Goal: Consume media (video, audio): Consume media (video, audio)

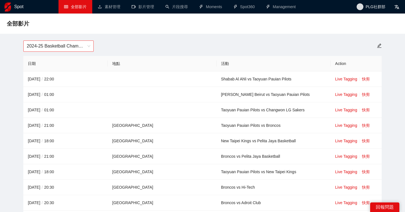
click at [81, 41] on span "2024-25 Basketball Champions League" at bounding box center [59, 46] width 64 height 11
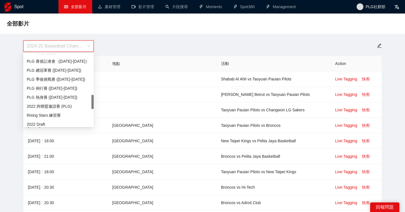
scroll to position [204, 0]
click at [70, 91] on div "PLG 例行賽 ([DATE]-[DATE])" at bounding box center [59, 88] width 64 height 6
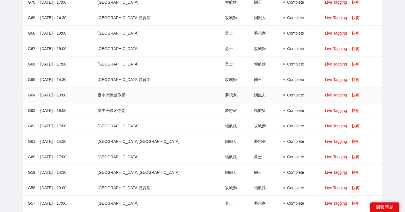
scroll to position [912, 0]
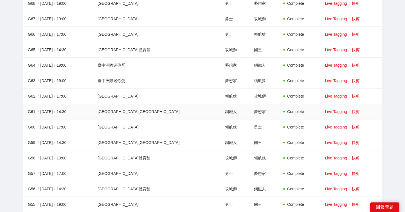
click at [352, 112] on link "快剪" at bounding box center [356, 112] width 8 height 5
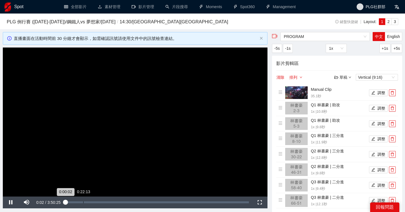
click at [83, 202] on div "0:22:13" at bounding box center [83, 203] width 0 height 2
click at [89, 202] on div "0:26:47" at bounding box center [89, 203] width 0 height 2
click at [94, 202] on div "Loaded : 12.46% 0:33:56 0:33:56" at bounding box center [159, 203] width 182 height 2
click at [98, 201] on div "Loaded : 14.93% 0:37:30 0:33:57" at bounding box center [158, 203] width 187 height 12
click at [102, 201] on div "Loaded : 16.67% 0:42:30 0:38:14" at bounding box center [158, 203] width 187 height 12
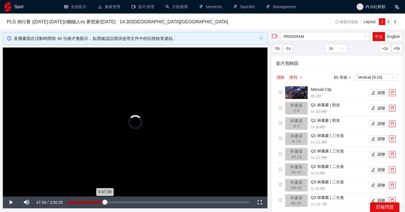
click at [105, 202] on div "0:47:09" at bounding box center [86, 203] width 37 height 2
click at [110, 202] on div "Loaded : 20.62% 0:52:30 0:47:10" at bounding box center [159, 203] width 182 height 2
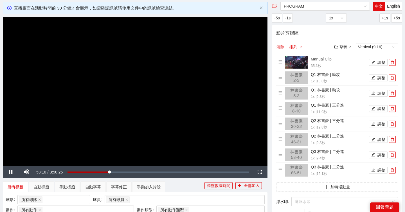
scroll to position [17, 0]
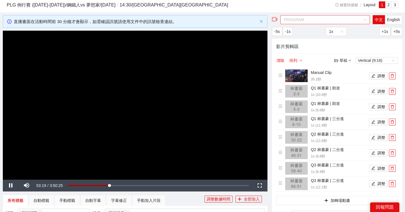
click at [323, 21] on span "PROGRAM" at bounding box center [325, 19] width 83 height 8
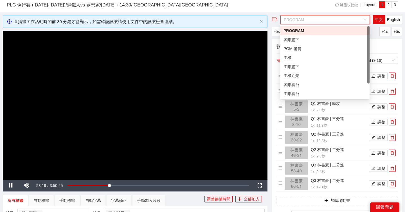
click at [313, 6] on div "PLG 例行賽 ([DATE]-[DATE]) / 鋼鐵人 vs 夢想家 / [DATE] / 14:30 / [GEOGRAPHIC_DATA][GEOGR…" at bounding box center [203, 6] width 392 height 10
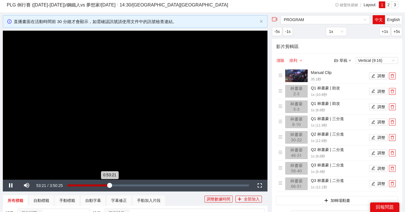
click at [127, 184] on div "Loaded : 23.61% 0:53:13 0:53:21" at bounding box center [158, 186] width 187 height 12
click at [152, 186] on div "1:44:50" at bounding box center [152, 186] width 0 height 2
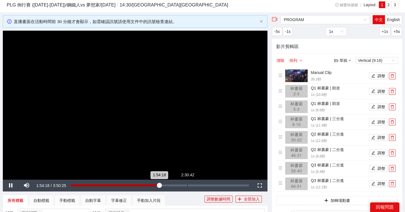
click at [188, 187] on div "Loaded : 49.82% 2:30:42 1:54:18" at bounding box center [160, 186] width 184 height 12
click at [215, 186] on div "3:06:22" at bounding box center [215, 186] width 0 height 2
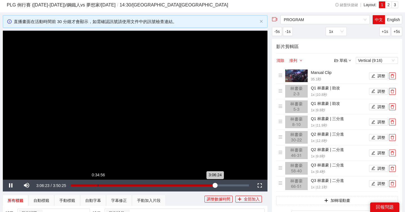
click at [98, 187] on div "Loaded : 81.20% 0:34:56 3:06:24" at bounding box center [160, 186] width 184 height 12
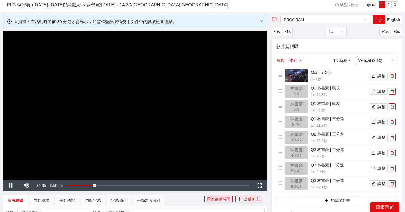
scroll to position [0, 0]
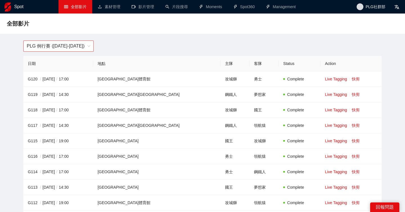
click at [75, 44] on span "PLG 例行賽 ([DATE]-[DATE])" at bounding box center [59, 46] width 64 height 11
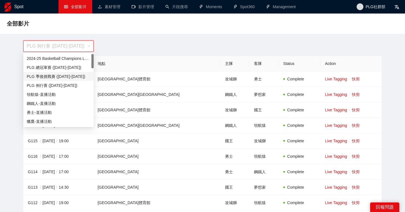
click at [68, 75] on div "PLG 季後挑戰賽 ([DATE]-[DATE])" at bounding box center [59, 76] width 64 height 6
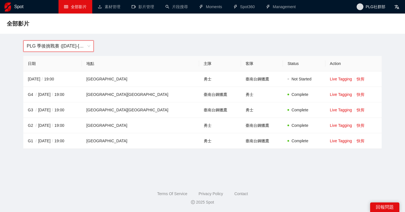
click at [73, 49] on span "PLG 季後挑戰賽 ([DATE]-[DATE])" at bounding box center [59, 46] width 64 height 11
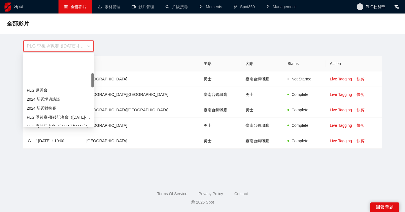
scroll to position [96, 0]
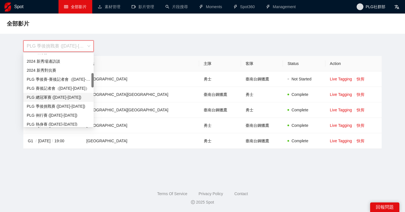
click at [65, 96] on div "PLG 總冠軍賽 ([DATE]-[DATE])" at bounding box center [59, 97] width 64 height 6
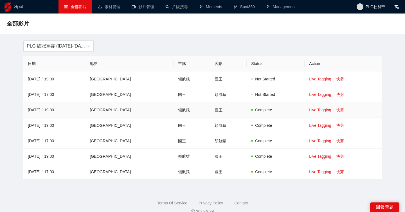
click at [342, 108] on link "快剪" at bounding box center [340, 110] width 8 height 5
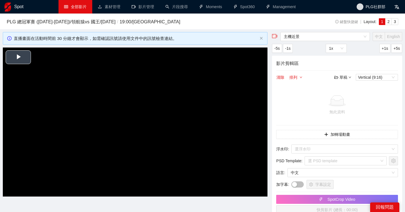
click at [18, 57] on span "Video Player" at bounding box center [18, 57] width 0 height 0
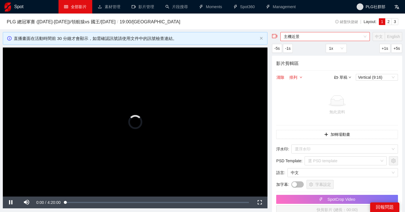
click at [329, 36] on span "主機近景" at bounding box center [325, 36] width 83 height 8
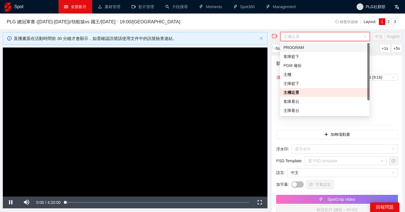
click at [320, 46] on div "PROGRAM" at bounding box center [325, 47] width 83 height 6
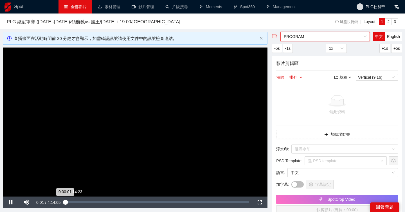
click at [77, 201] on div "Loaded : 0.24% 0:14:23 0:00:01" at bounding box center [158, 203] width 190 height 12
click at [84, 202] on div "0:22:50" at bounding box center [84, 203] width 0 height 2
click at [90, 203] on div "0:30:43" at bounding box center [90, 203] width 0 height 2
click at [90, 203] on div "0:31:30" at bounding box center [90, 203] width 0 height 2
click at [99, 203] on div "0:43:43" at bounding box center [99, 203] width 0 height 2
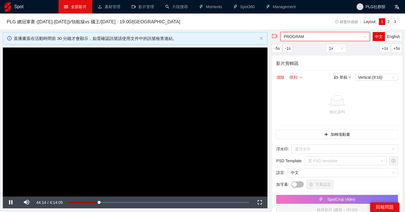
click at [66, 9] on link "全部影片" at bounding box center [75, 7] width 23 height 5
